Goal: Task Accomplishment & Management: Manage account settings

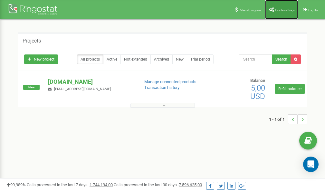
click at [281, 9] on span "Profile settings" at bounding box center [285, 10] width 20 height 4
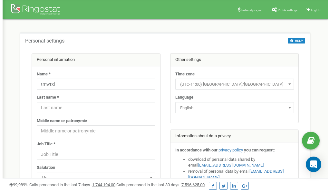
scroll to position [32, 0]
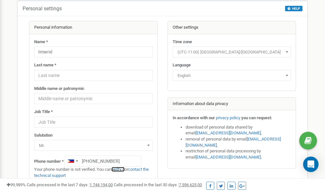
click at [122, 170] on link "verify it" at bounding box center [118, 169] width 13 height 5
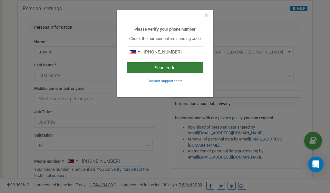
click at [169, 68] on button "Send code" at bounding box center [165, 67] width 77 height 11
